Goal: Task Accomplishment & Management: Complete application form

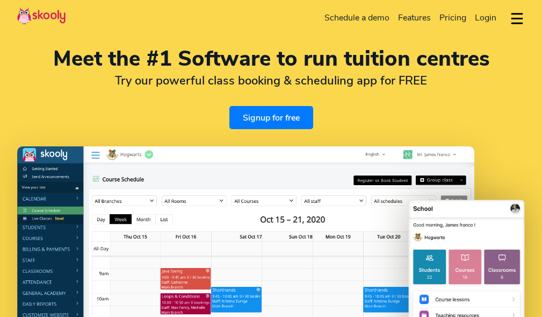
select select "en"
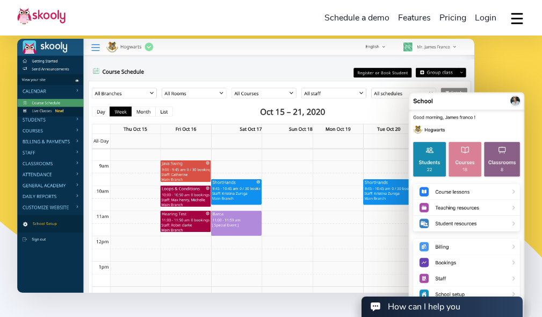
select select "91"
select select "India"
select select "[GEOGRAPHIC_DATA]/[GEOGRAPHIC_DATA]"
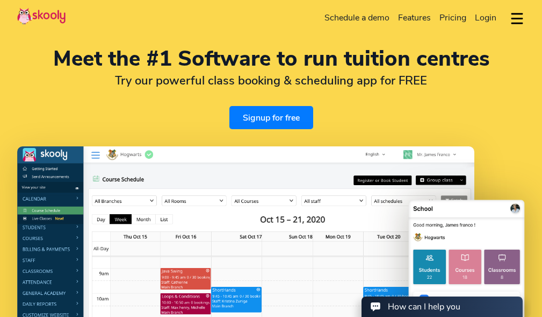
click at [280, 114] on link "Signup for free" at bounding box center [271, 117] width 84 height 23
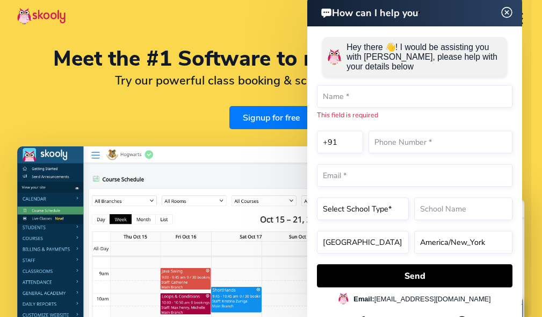
click at [508, 11] on img at bounding box center [507, 12] width 20 height 13
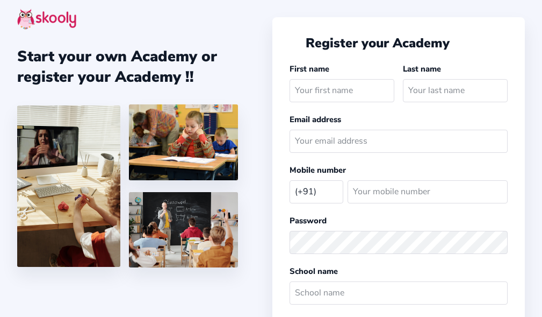
select select "IN"
